Goal: Information Seeking & Learning: Learn about a topic

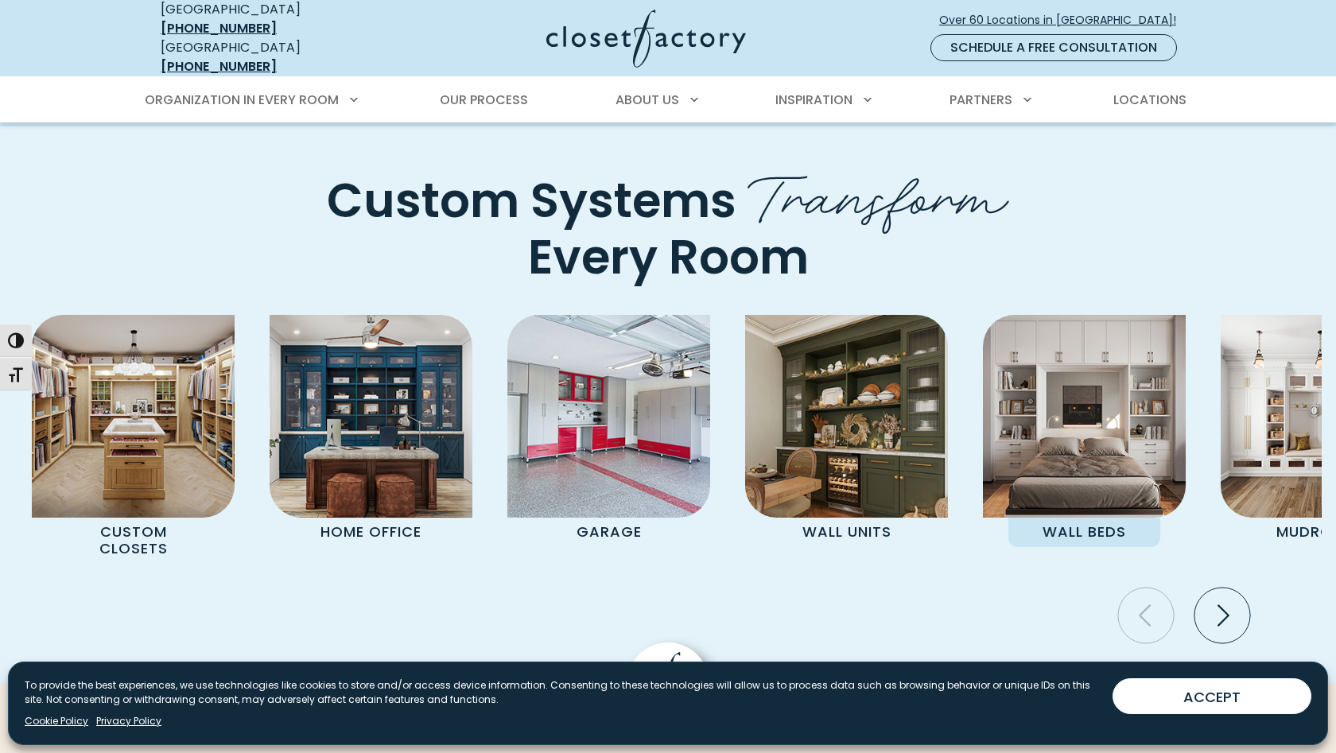
scroll to position [4489, 0]
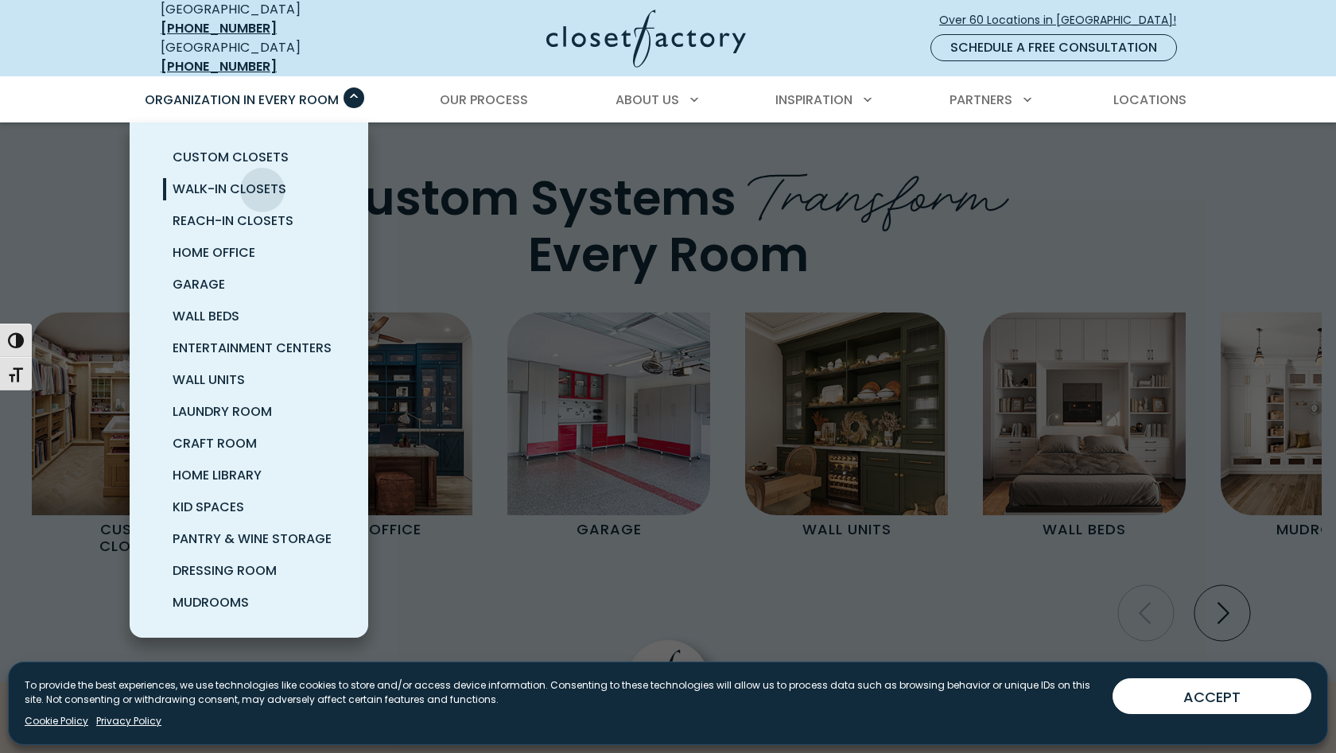
click at [262, 180] on span "Walk-In Closets" at bounding box center [230, 189] width 114 height 18
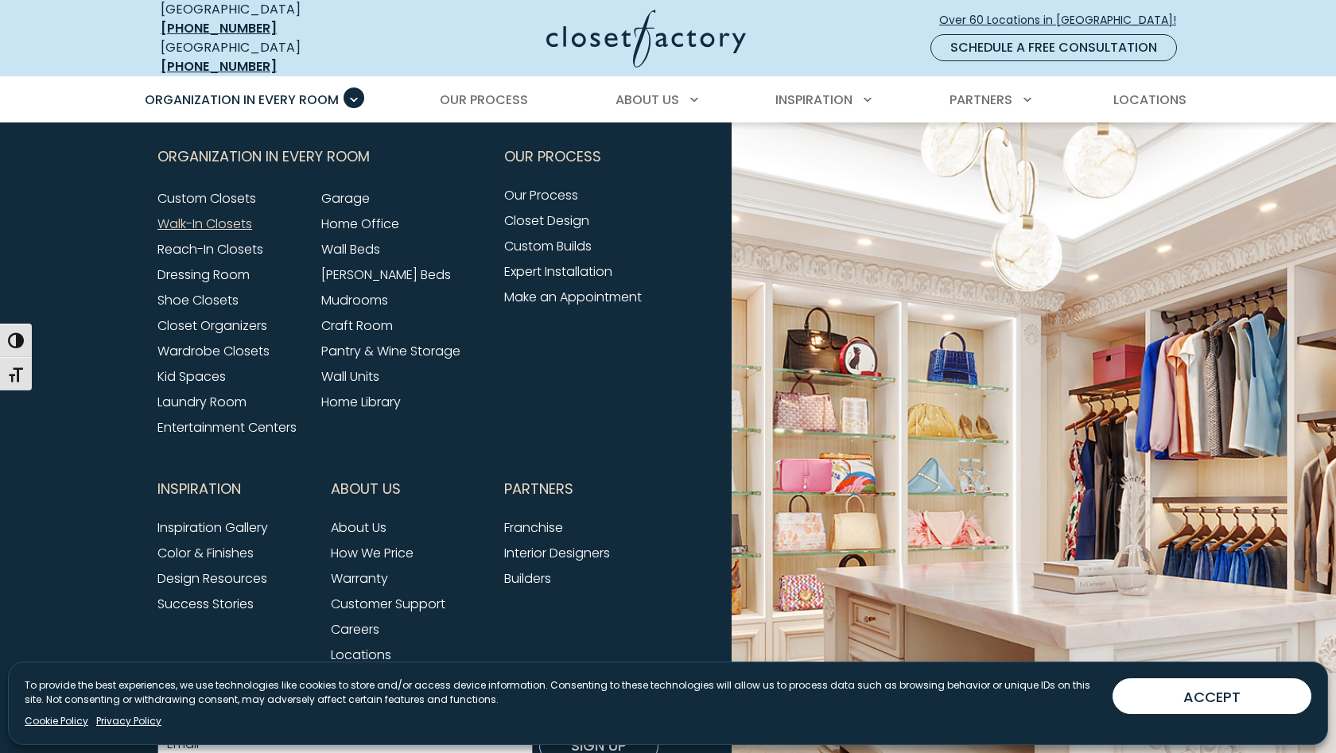
scroll to position [5326, 0]
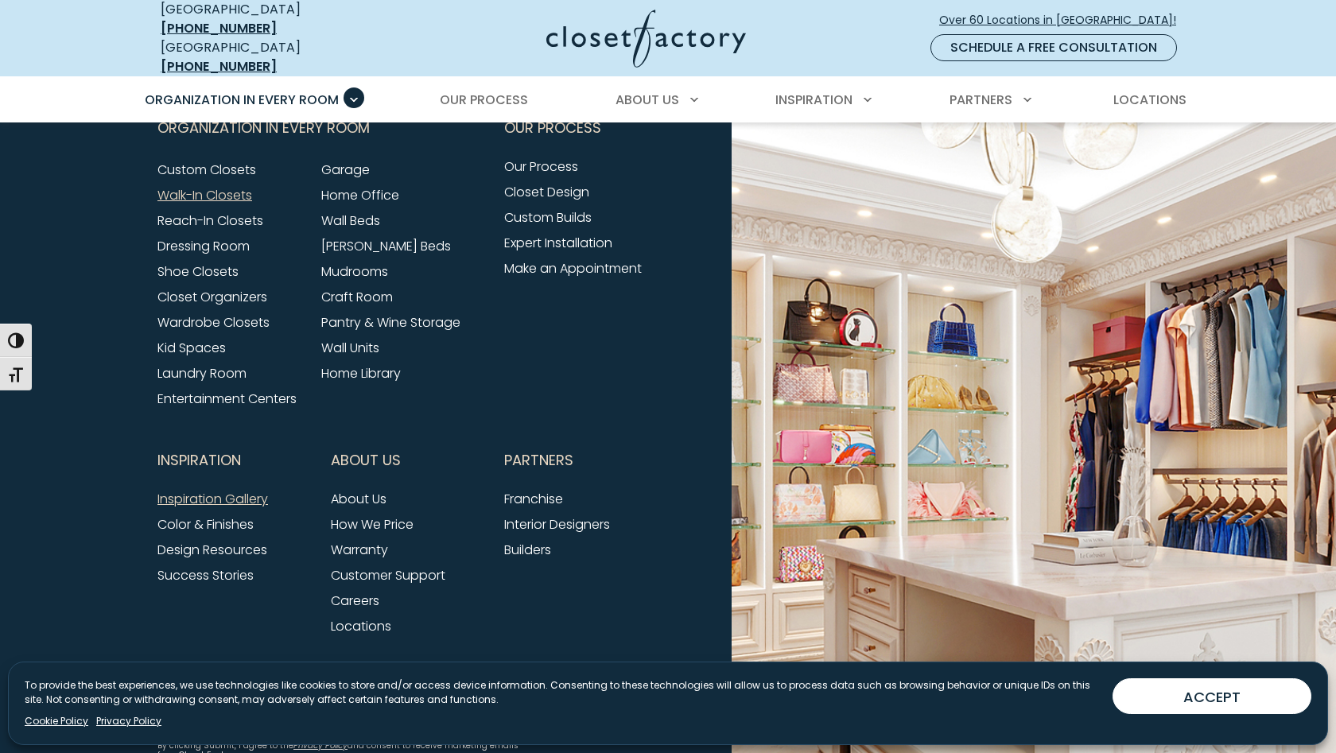
click at [211, 508] on link "Inspiration Gallery" at bounding box center [212, 499] width 111 height 18
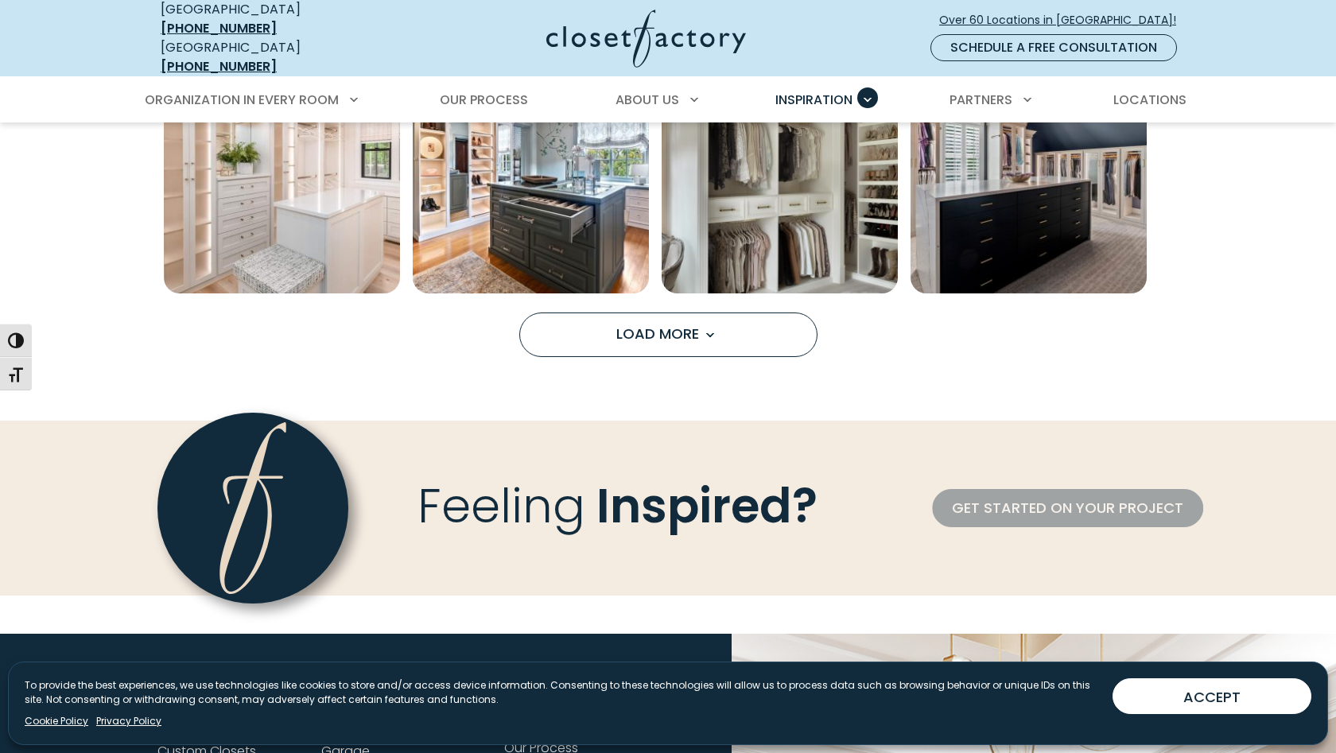
scroll to position [1376, 0]
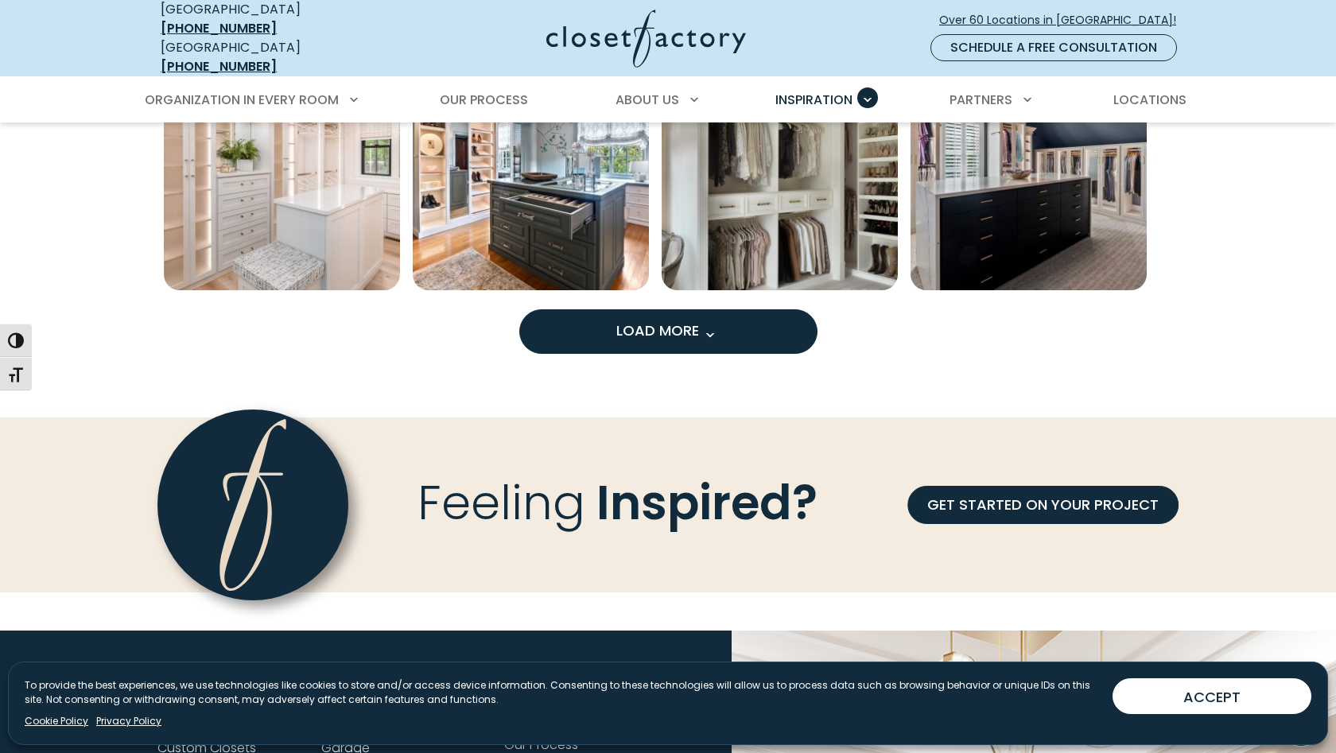
click at [681, 321] on span "Load More" at bounding box center [667, 331] width 103 height 20
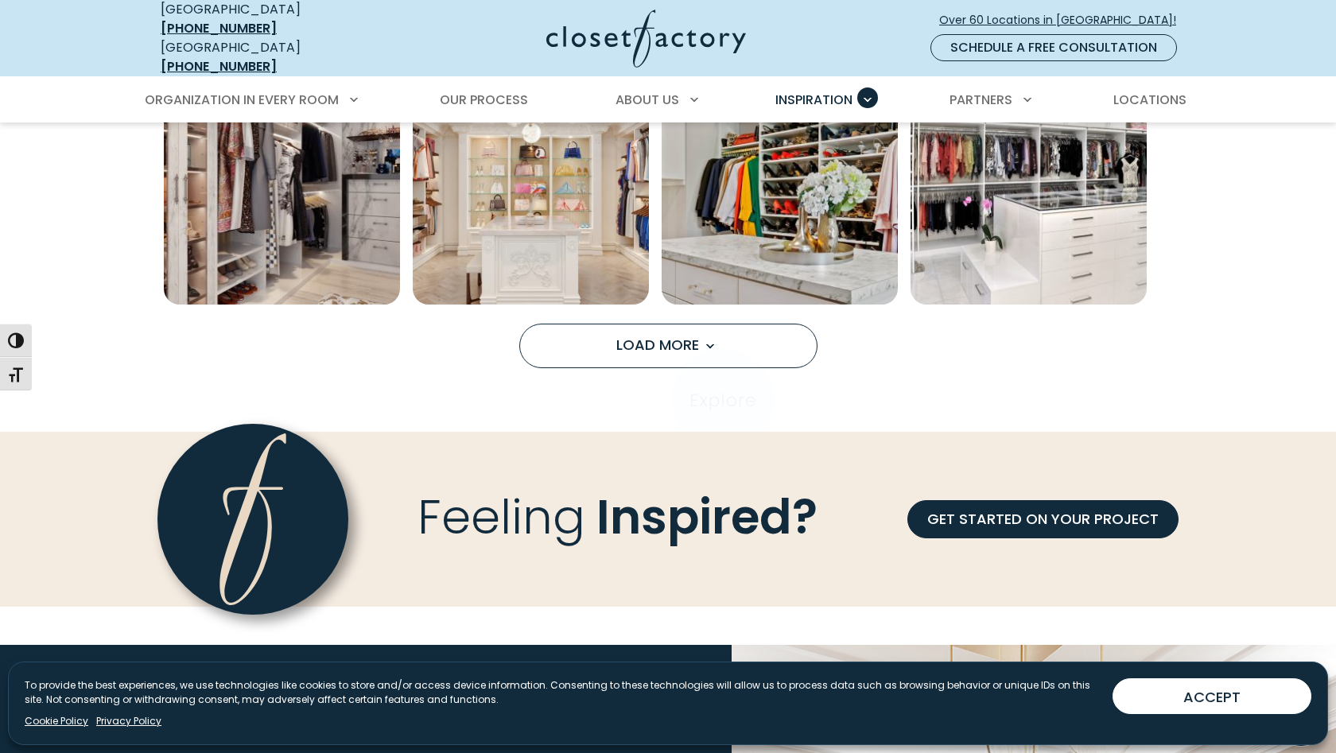
scroll to position [2350, 0]
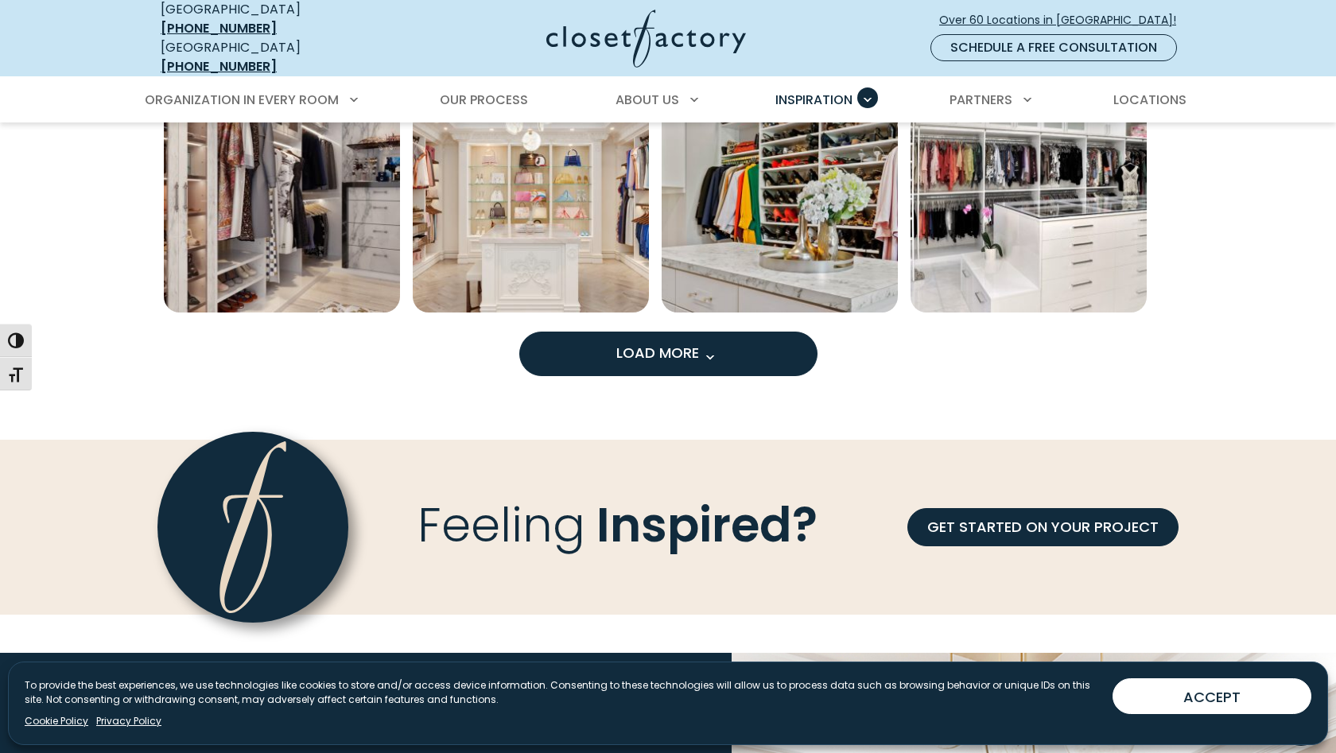
click at [715, 347] on span "Load more inspiration gallery images" at bounding box center [709, 357] width 21 height 21
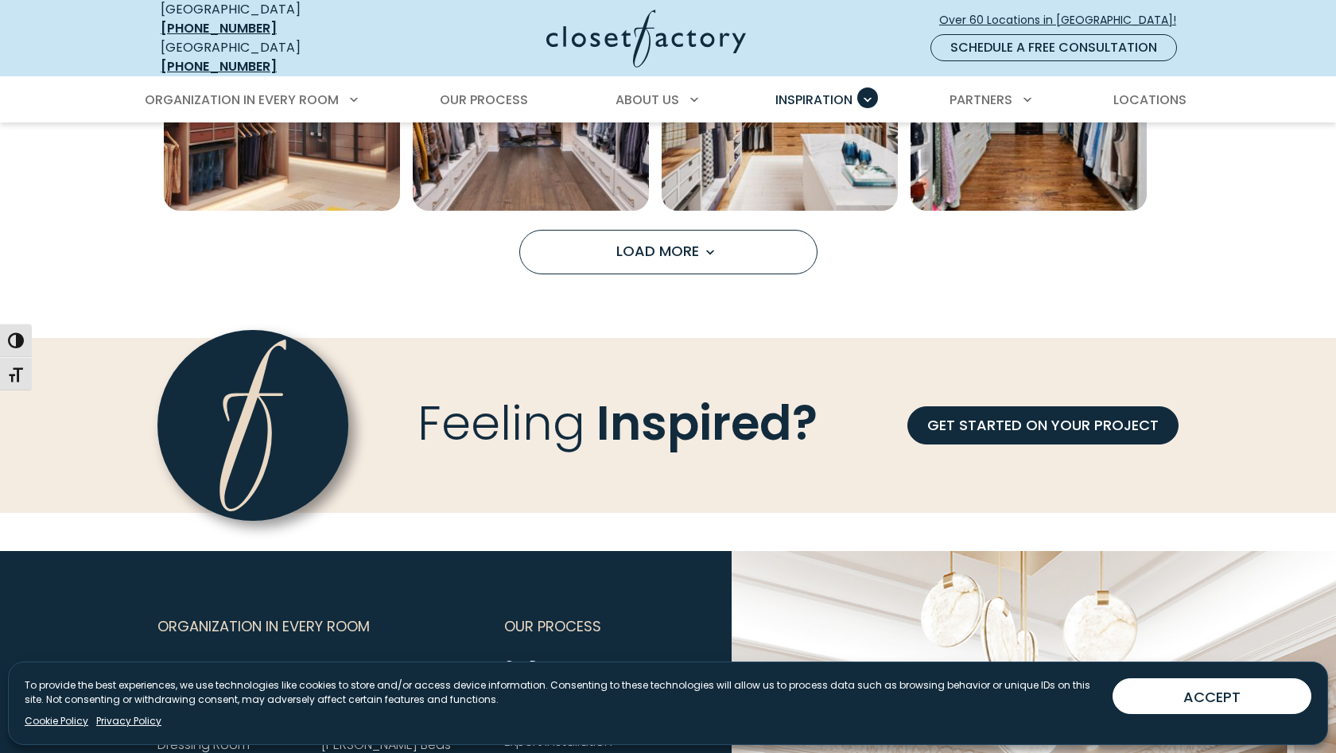
scroll to position [3951, 0]
